Goal: Obtain resource: Download file/media

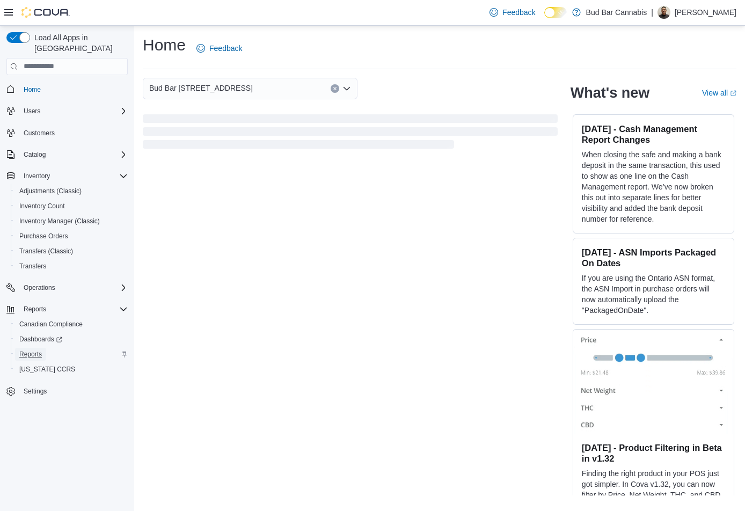
click at [30, 350] on span "Reports" at bounding box center [30, 354] width 23 height 9
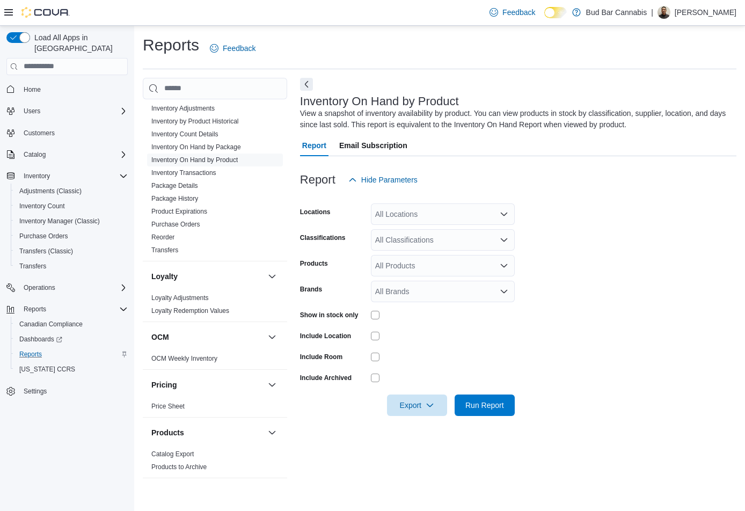
scroll to position [268, 0]
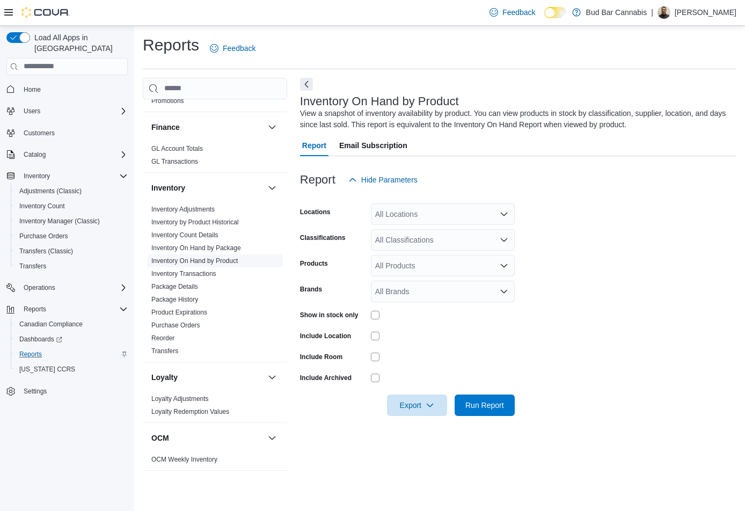
click at [207, 260] on link "Inventory On Hand by Product" at bounding box center [194, 261] width 86 height 8
click at [458, 214] on div "All Locations" at bounding box center [443, 213] width 144 height 21
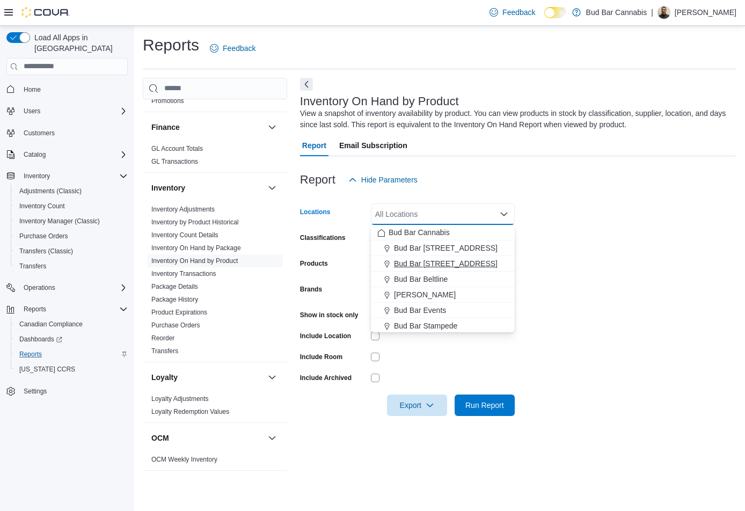
click at [442, 263] on span "Bud Bar [STREET_ADDRESS]" at bounding box center [446, 263] width 104 height 11
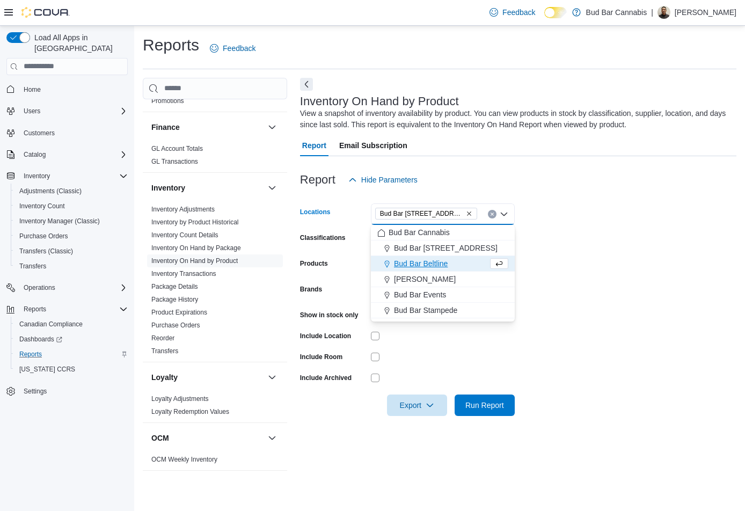
click at [549, 260] on form "Locations [GEOGRAPHIC_DATA] [STREET_ADDRESS][GEOGRAPHIC_DATA] box. Selected. Bu…" at bounding box center [518, 303] width 436 height 225
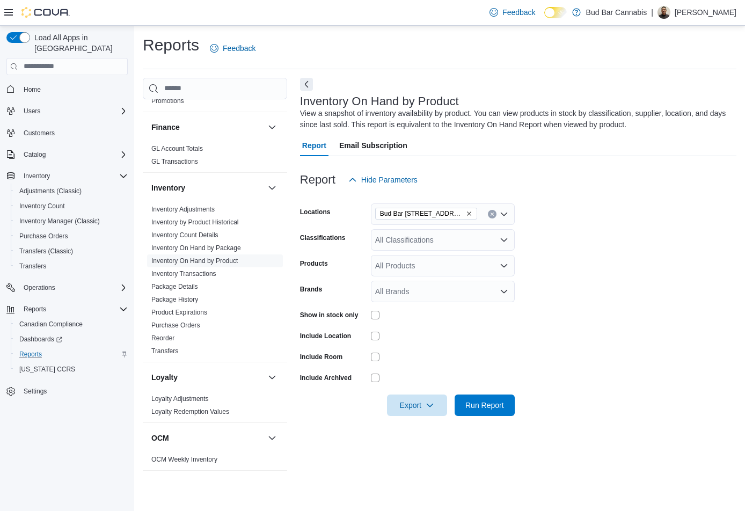
click at [392, 313] on div at bounding box center [443, 315] width 144 height 9
click at [436, 406] on span "Export" at bounding box center [416, 404] width 47 height 21
click at [427, 425] on span "Export to Excel" at bounding box center [418, 426] width 48 height 9
